Goal: Information Seeking & Learning: Learn about a topic

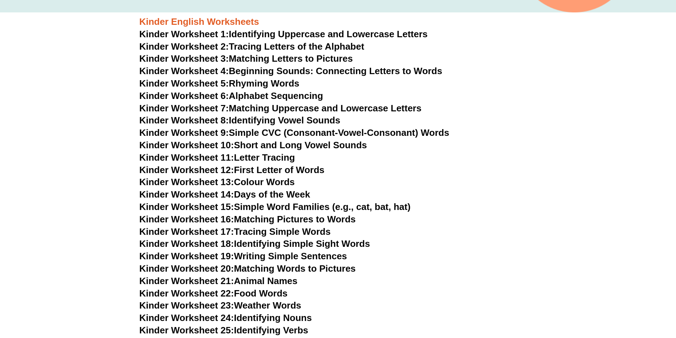
scroll to position [235, 0]
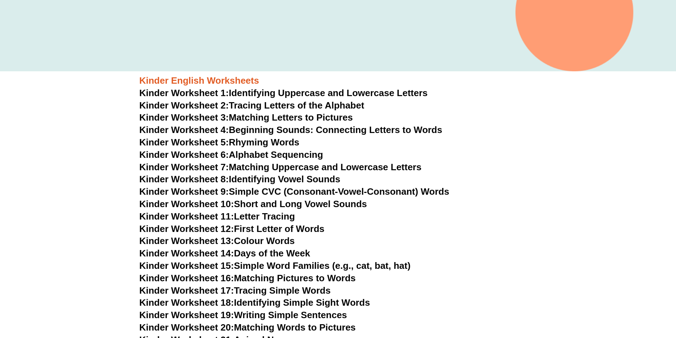
click at [305, 121] on link "Kinder Worksheet 3: Matching Letters to Pictures" at bounding box center [246, 117] width 214 height 11
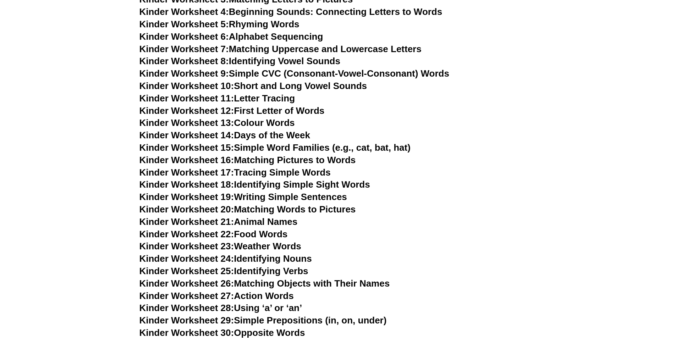
scroll to position [412, 0]
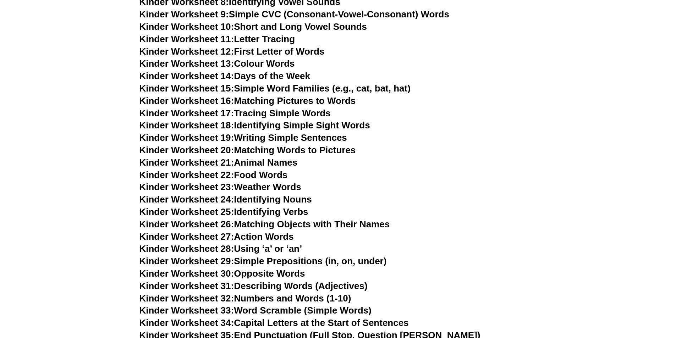
click at [309, 258] on link "Kinder Worksheet 29: Simple Prepositions (in, on, under)" at bounding box center [262, 261] width 247 height 11
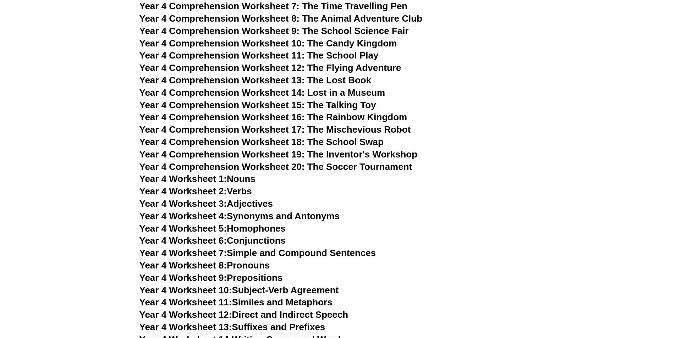
scroll to position [2542, 0]
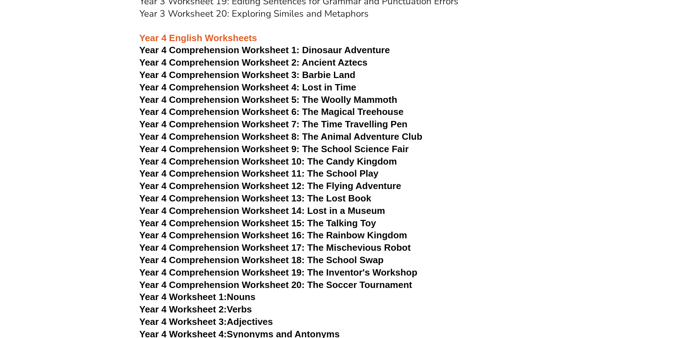
click at [290, 61] on span "Year 4 Comprehension Worksheet 2: Ancient Aztecs" at bounding box center [253, 62] width 228 height 11
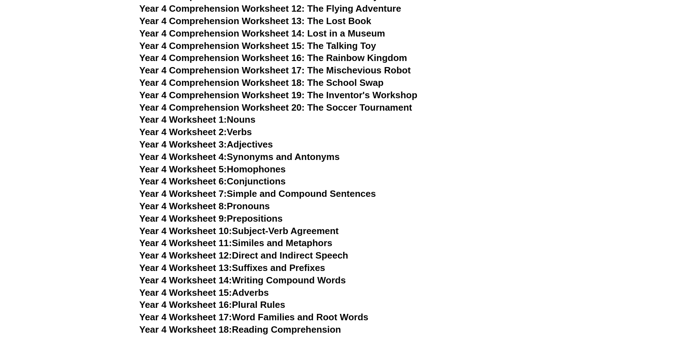
scroll to position [2778, 0]
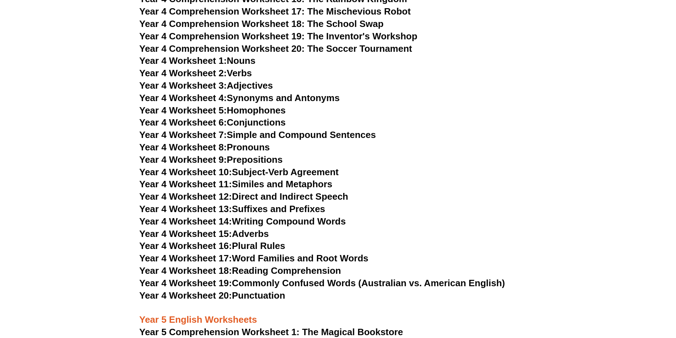
click at [302, 256] on link "Year 4 Worksheet 17: Word Families and Root Words" at bounding box center [253, 258] width 229 height 11
click at [524, 116] on h3 "Year 4 Worksheet 5: Homophones" at bounding box center [338, 111] width 398 height 12
click at [319, 172] on link "Year 4 Worksheet 10: Subject-Verb Agreement" at bounding box center [238, 172] width 199 height 11
click at [511, 140] on h3 "Year 4 Worksheet 7: Simple and Compound Sentences" at bounding box center [338, 135] width 398 height 12
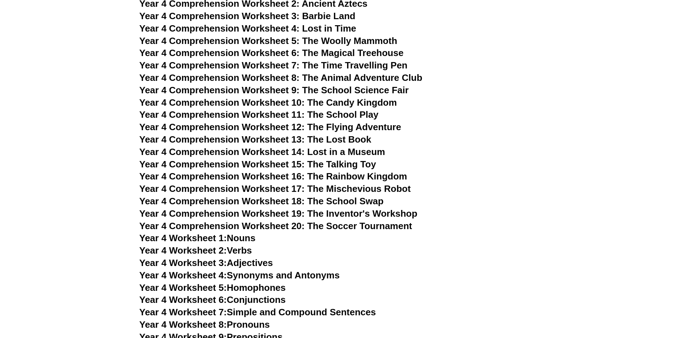
scroll to position [2542, 0]
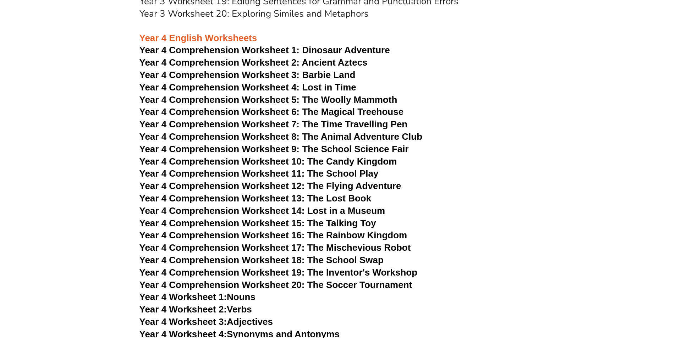
click at [351, 198] on span "Year 4 Comprehension Worksheet 13: The Lost Book" at bounding box center [255, 198] width 232 height 11
click at [456, 80] on h3 "Year 4 Comprehension Worksheet 3: Barbie Land" at bounding box center [338, 75] width 398 height 12
click at [359, 162] on span "Year 4 Comprehension Worksheet 10: The Candy Kingdom" at bounding box center [268, 161] width 258 height 11
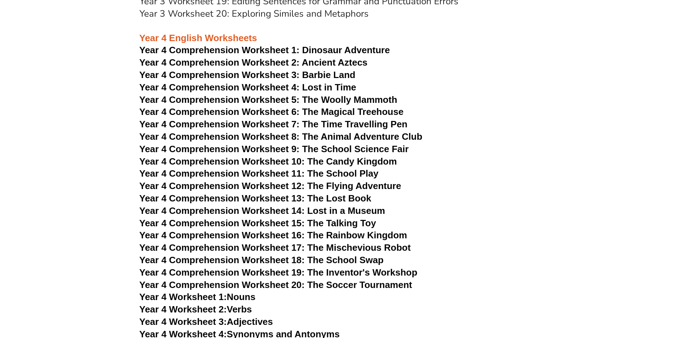
click at [431, 166] on h3 "Year 4 Comprehension Worksheet 10: The Candy Kingdom" at bounding box center [338, 162] width 398 height 12
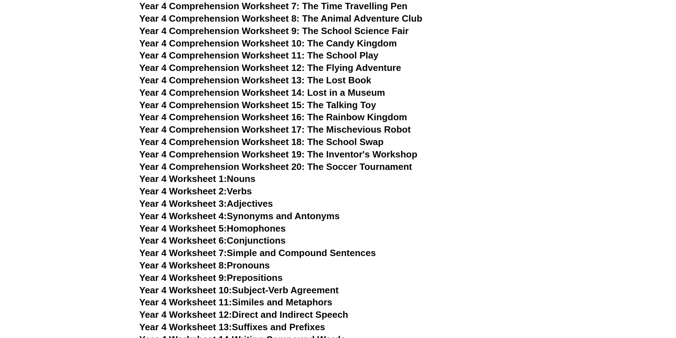
scroll to position [2719, 0]
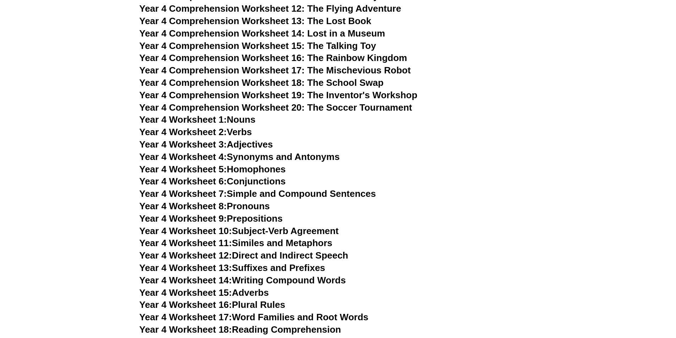
click at [350, 190] on link "Year 4 Worksheet 7: Simple and Compound Sentences" at bounding box center [257, 193] width 237 height 11
click at [500, 199] on h3 "Year 4 Worksheet 7: Simple and Compound Sentences" at bounding box center [338, 194] width 398 height 12
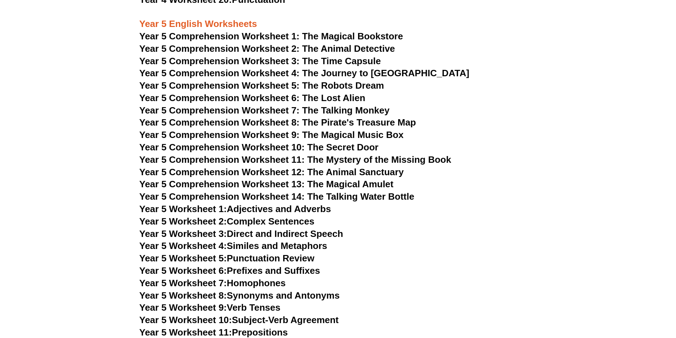
scroll to position [3015, 0]
